Goal: Information Seeking & Learning: Find specific fact

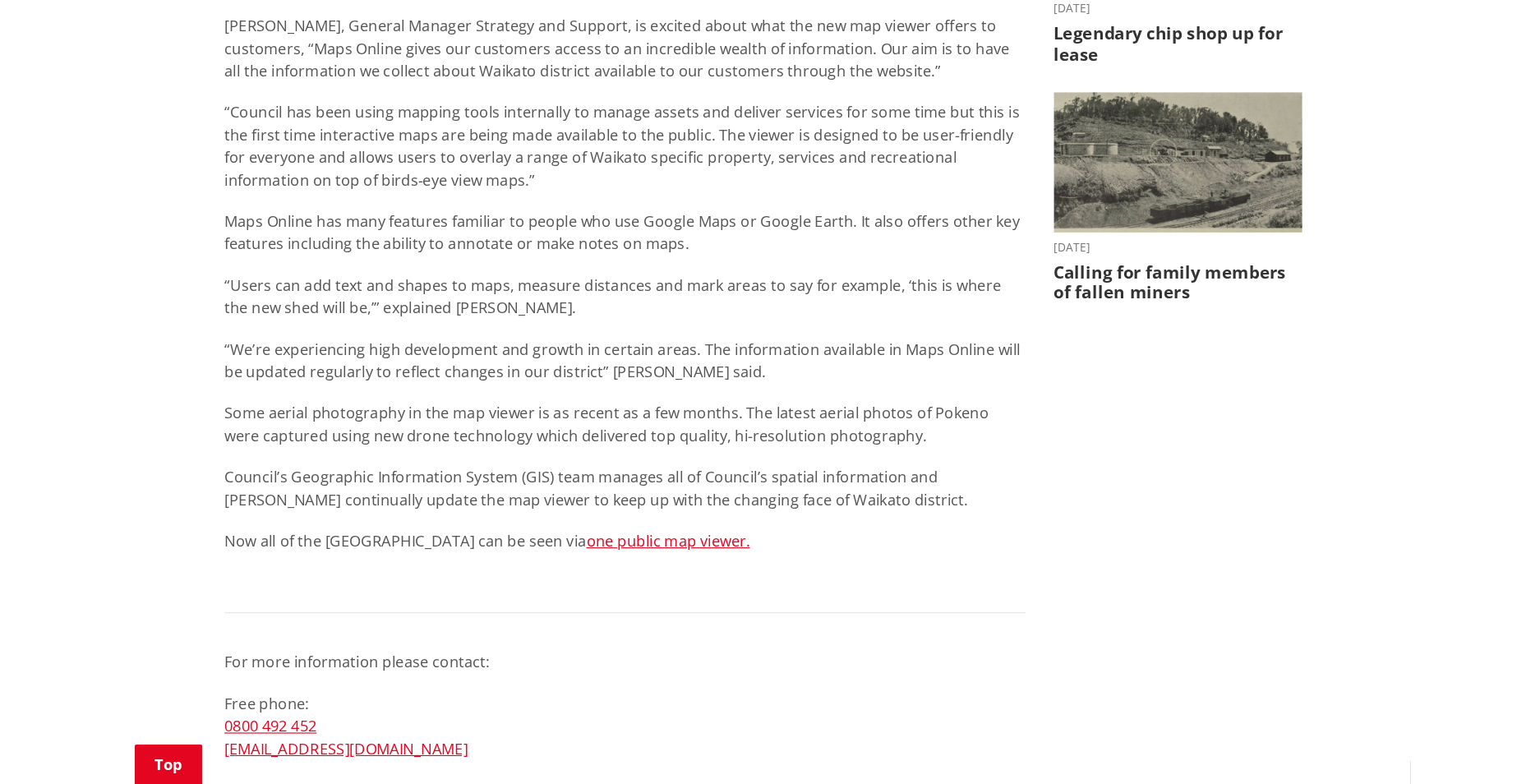
scroll to position [657, 0]
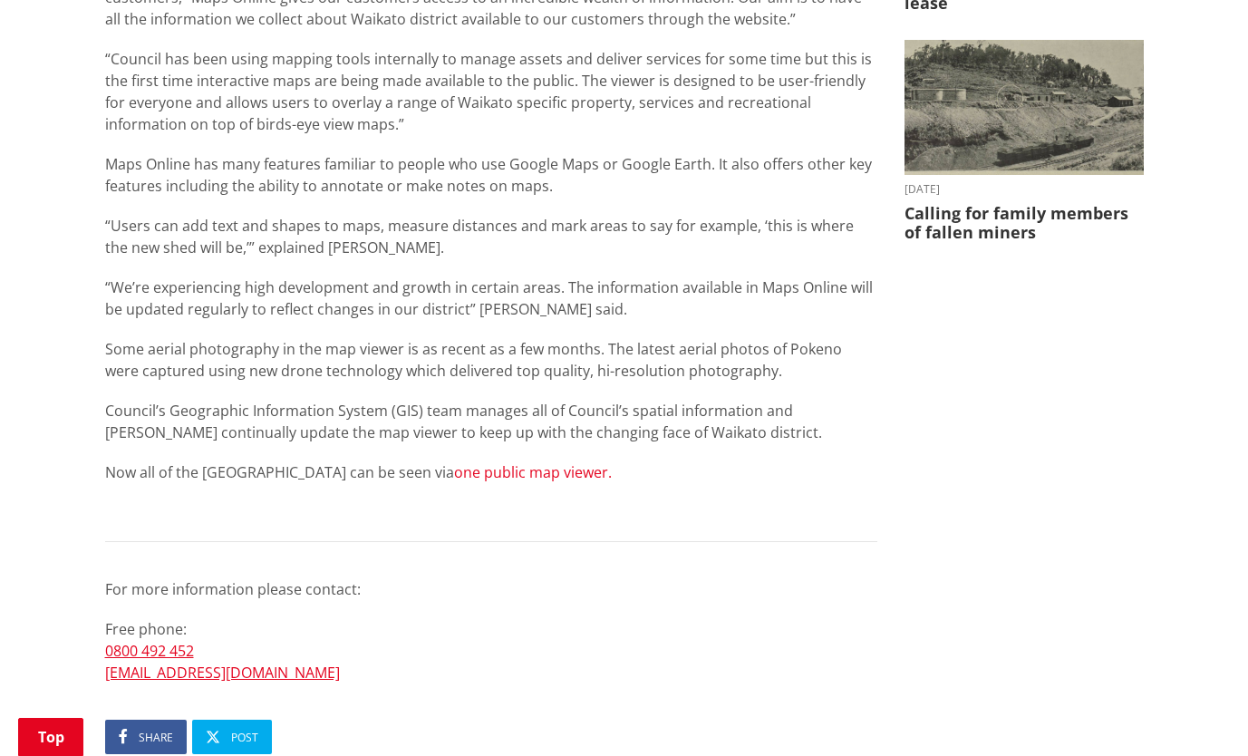
click at [495, 470] on link "one public map viewer." at bounding box center [533, 472] width 158 height 20
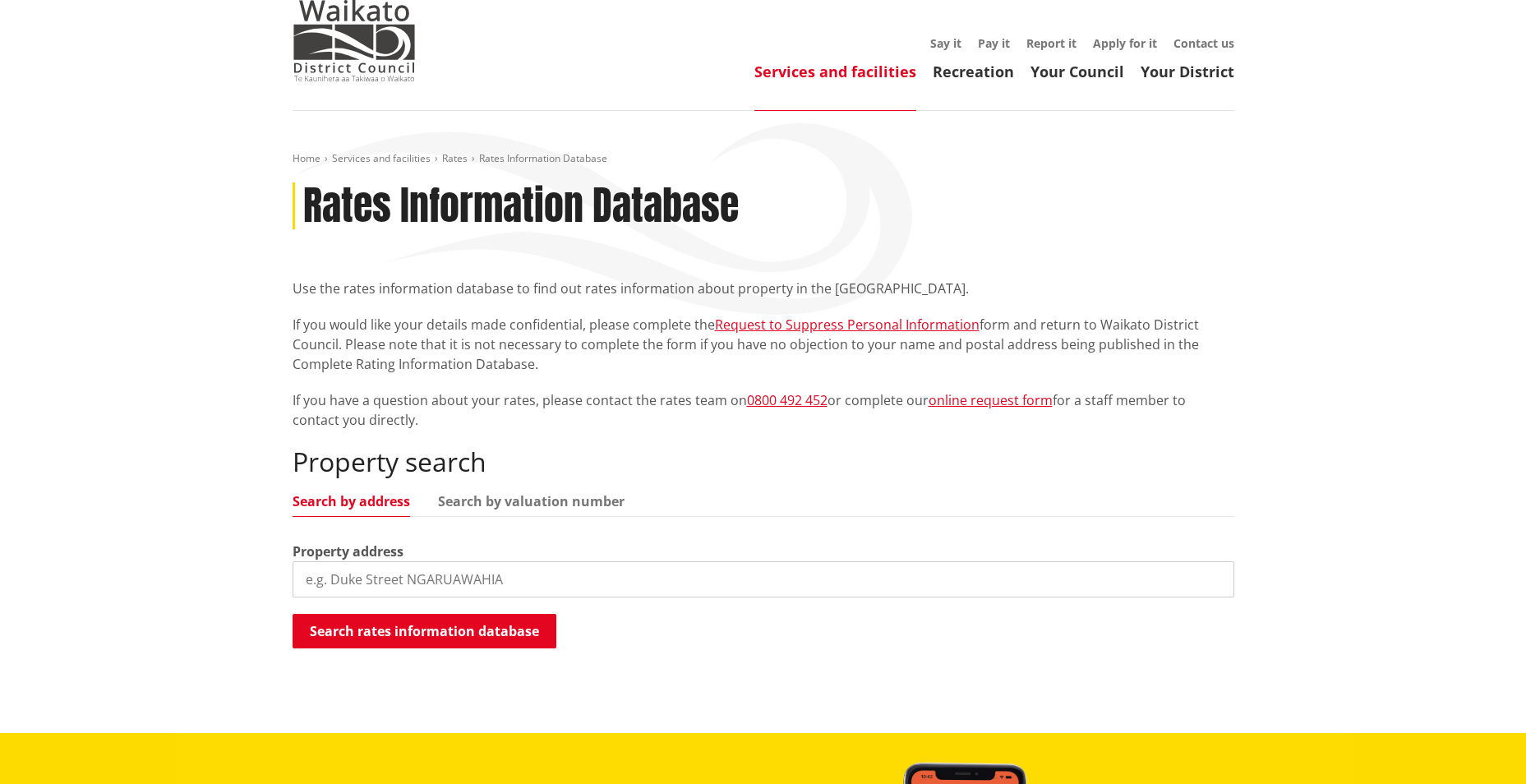
scroll to position [82, 0]
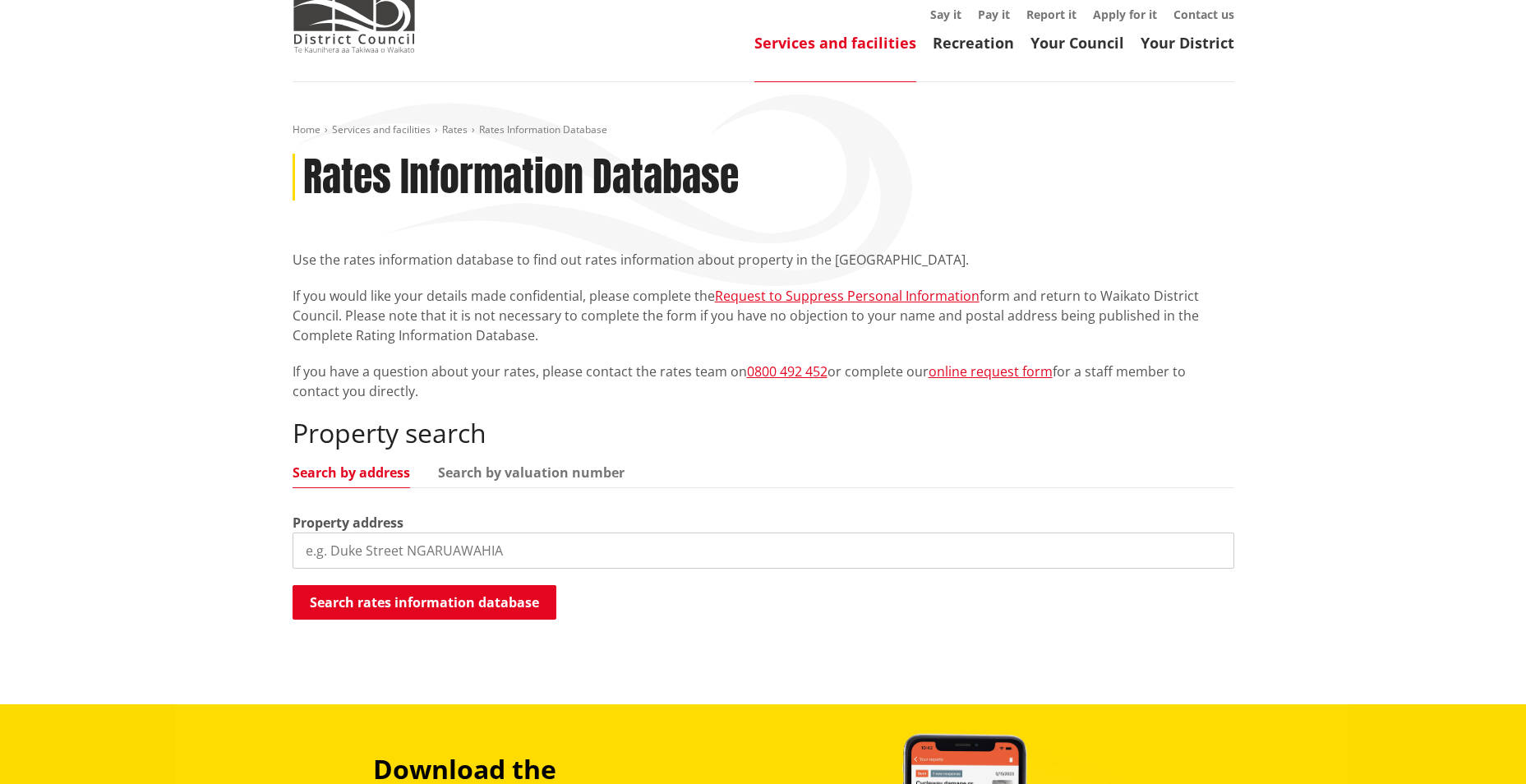
click at [518, 482] on ul "Search by address Search by valuation number" at bounding box center [763, 477] width 942 height 22
click at [520, 475] on link "Search by valuation number" at bounding box center [531, 472] width 187 height 14
click at [448, 555] on input "search" at bounding box center [763, 550] width 942 height 36
paste input "0640140800"
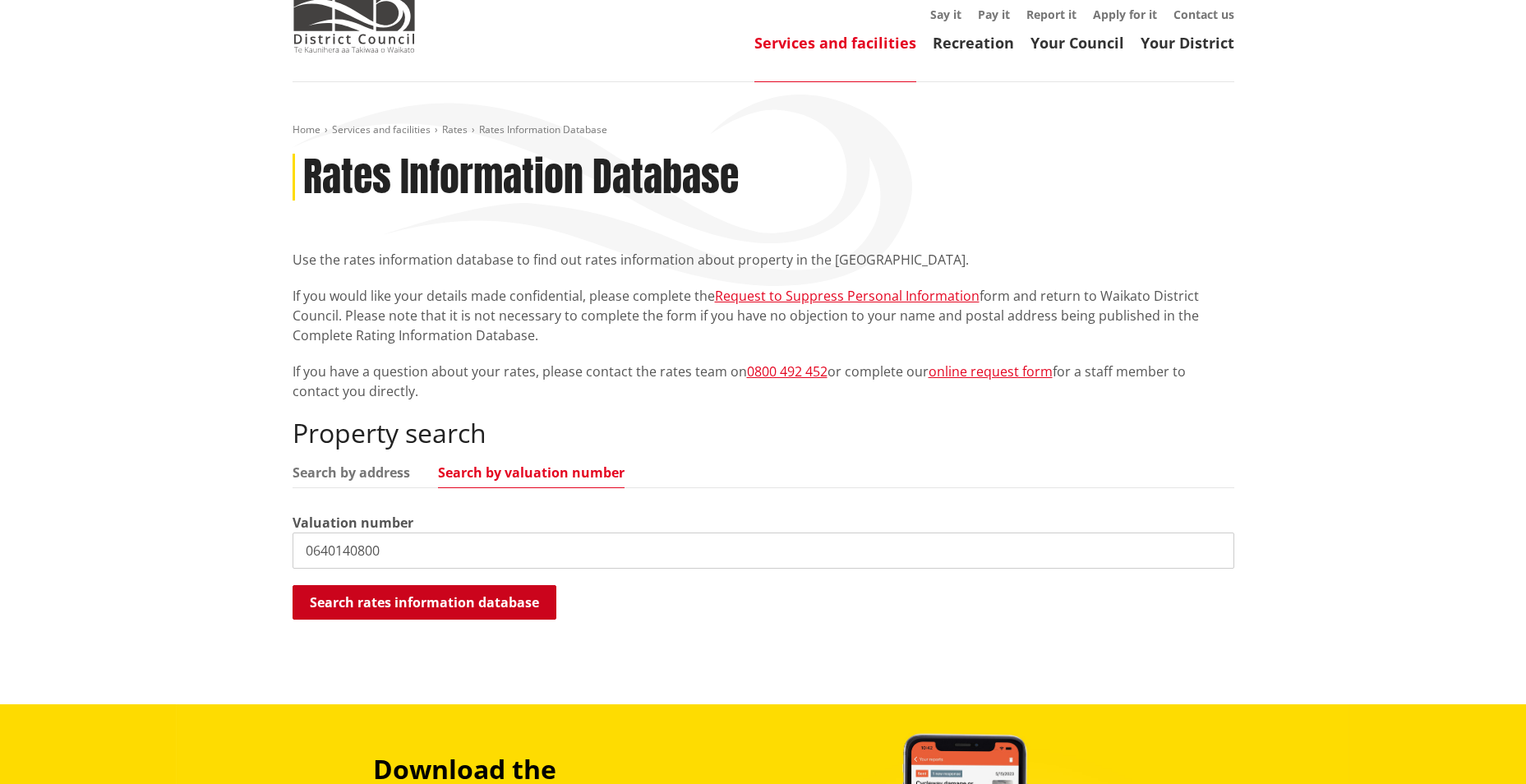
type input "0640140800"
click at [332, 611] on button "Search rates information database" at bounding box center [424, 602] width 264 height 34
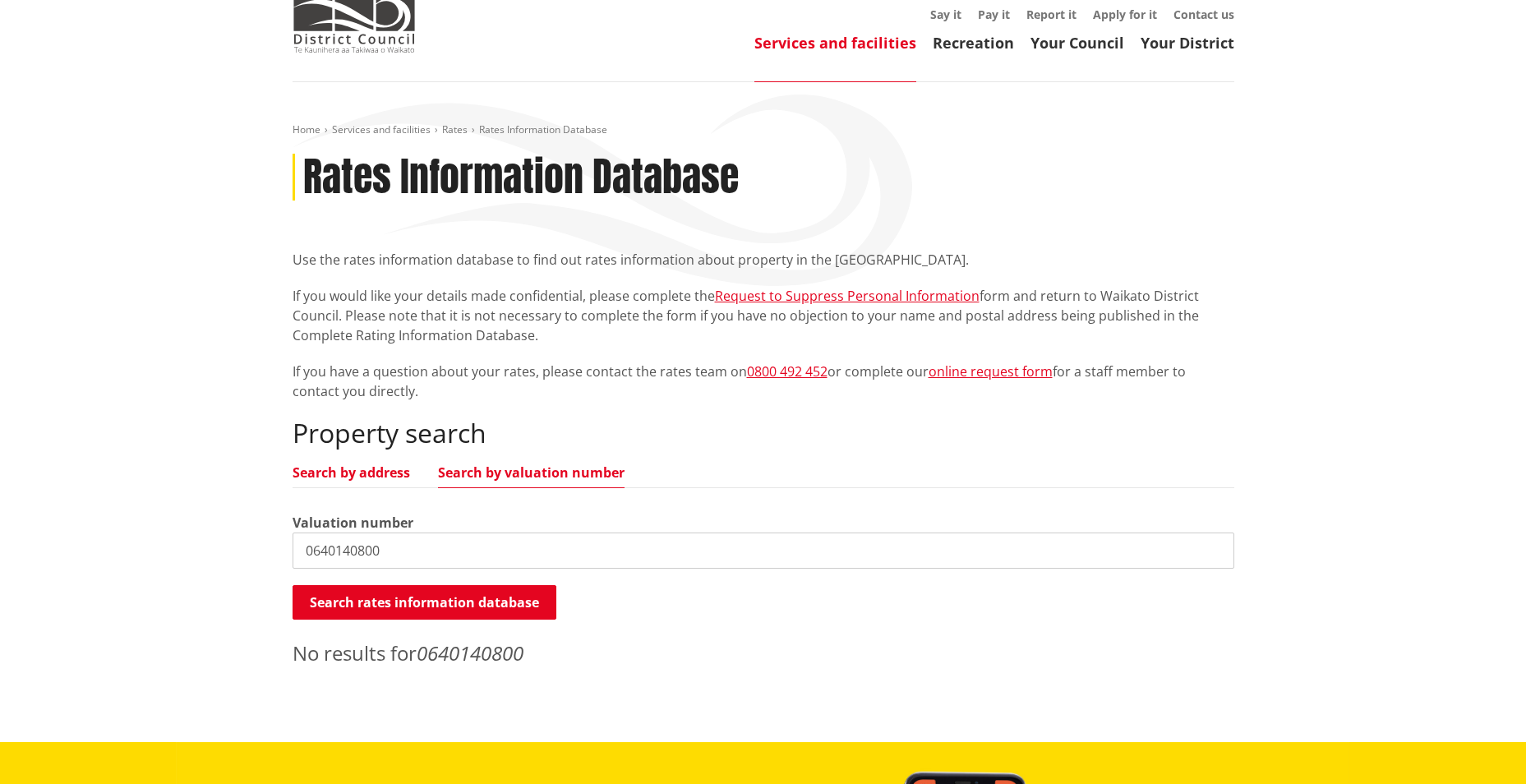
click at [347, 479] on link "Search by address" at bounding box center [352, 472] width 118 height 14
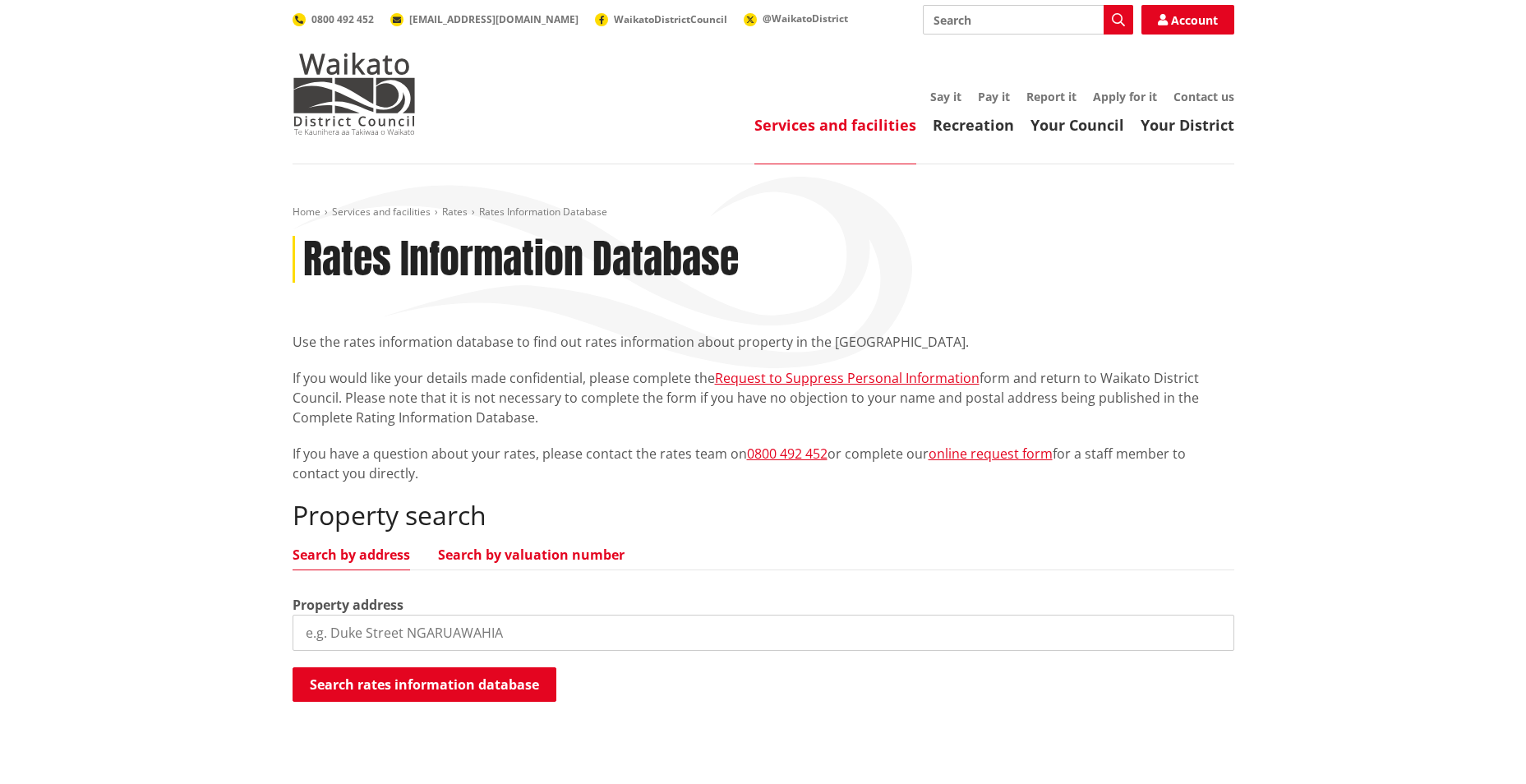
click at [529, 561] on link "Search by valuation number" at bounding box center [531, 555] width 187 height 14
click at [499, 633] on input "search" at bounding box center [763, 633] width 942 height 36
paste input "06401/408.00"
type input "06401/408.00"
click at [450, 682] on button "Search rates information database" at bounding box center [424, 684] width 264 height 34
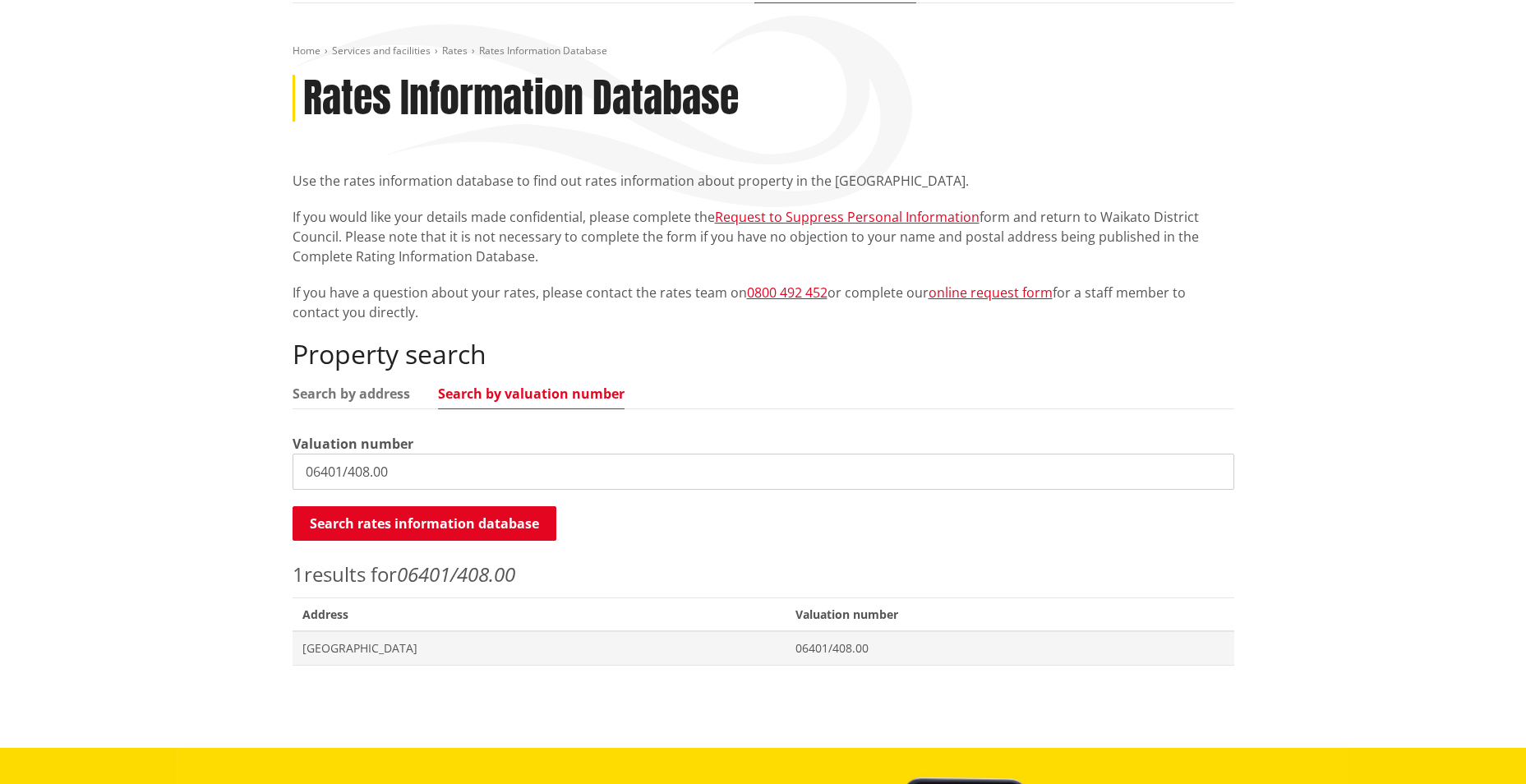
scroll to position [164, 0]
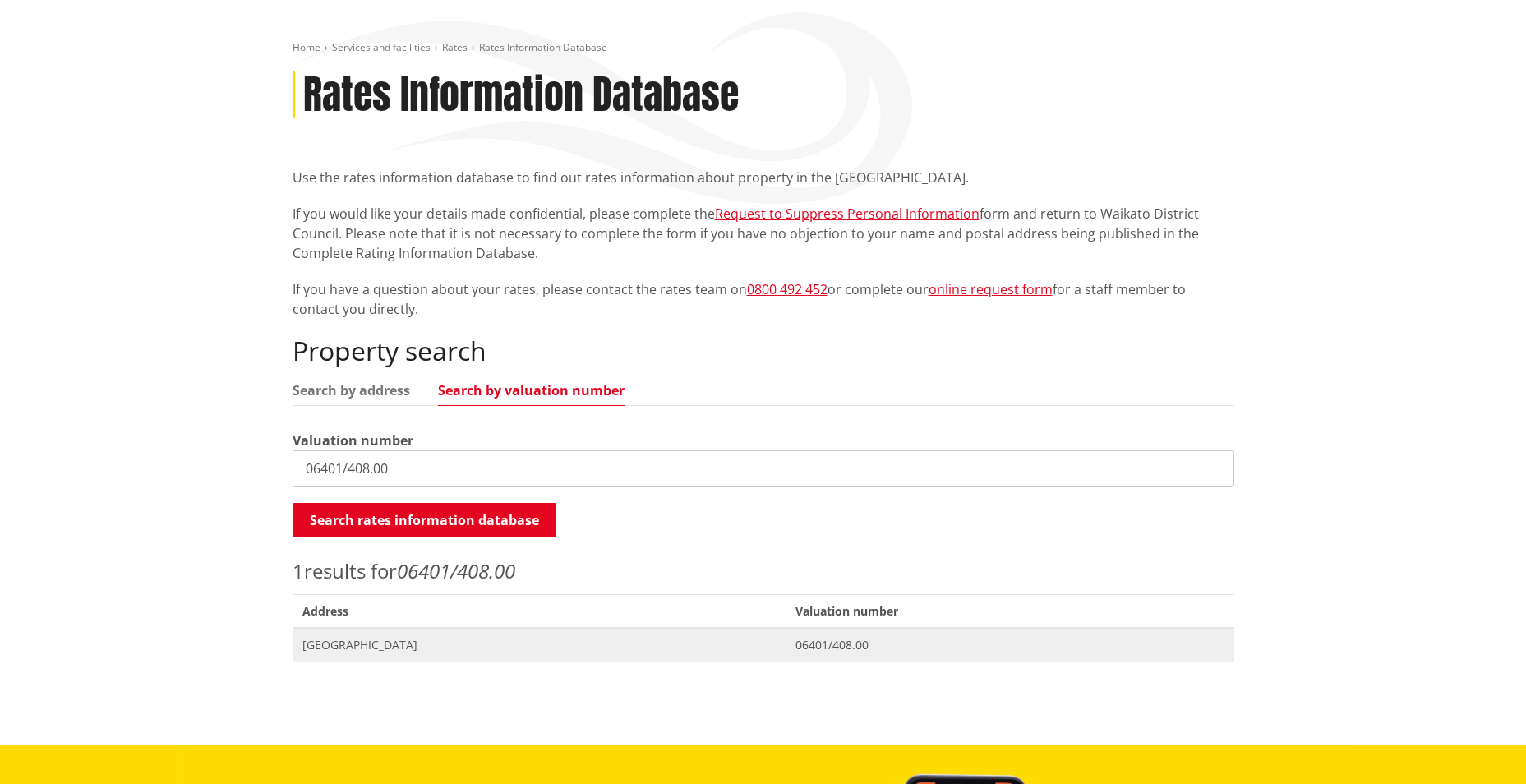
click at [412, 642] on span "0 Cornwall Road RAGLAN" at bounding box center [539, 644] width 473 height 16
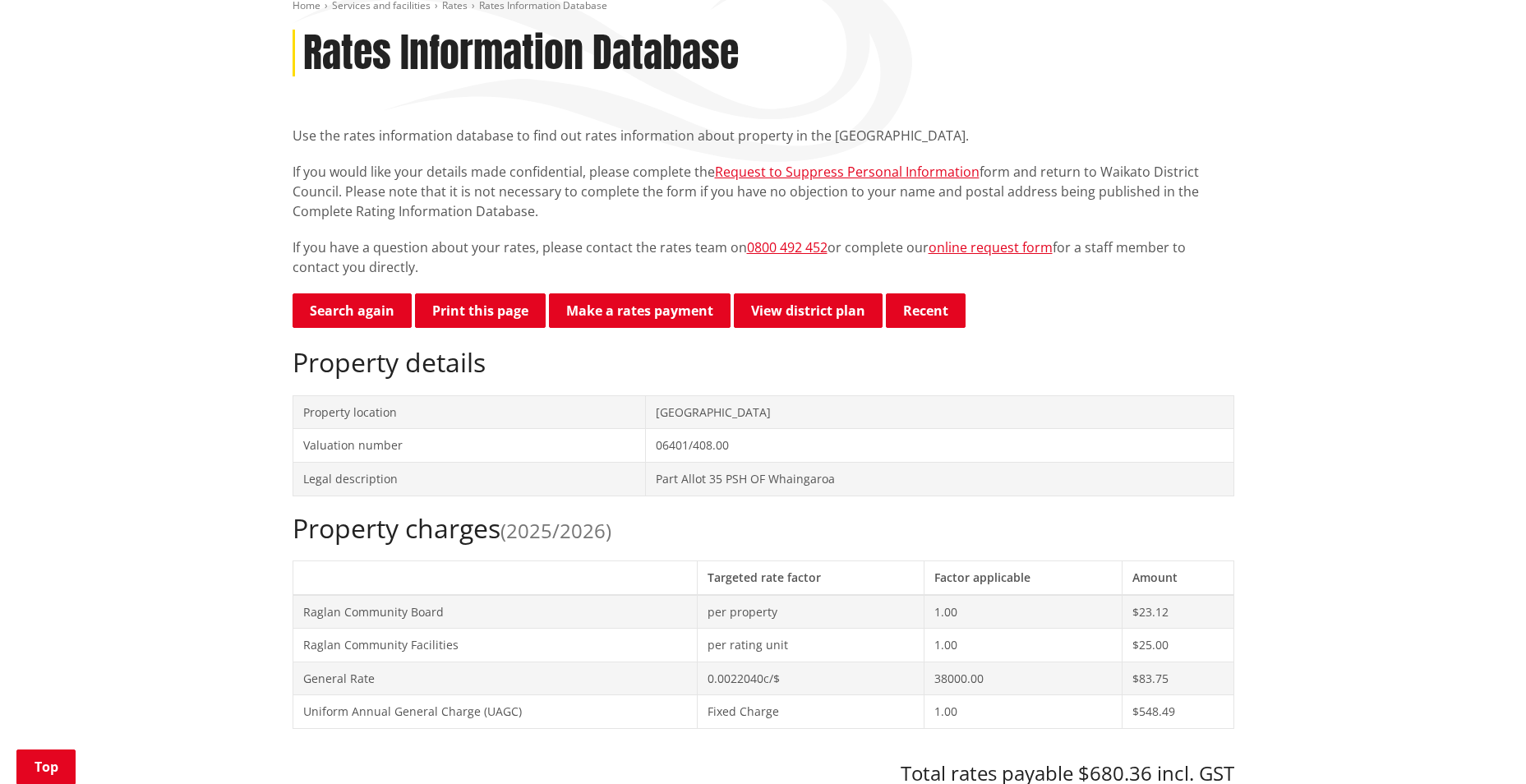
scroll to position [164, 0]
